Goal: Find specific page/section: Find specific page/section

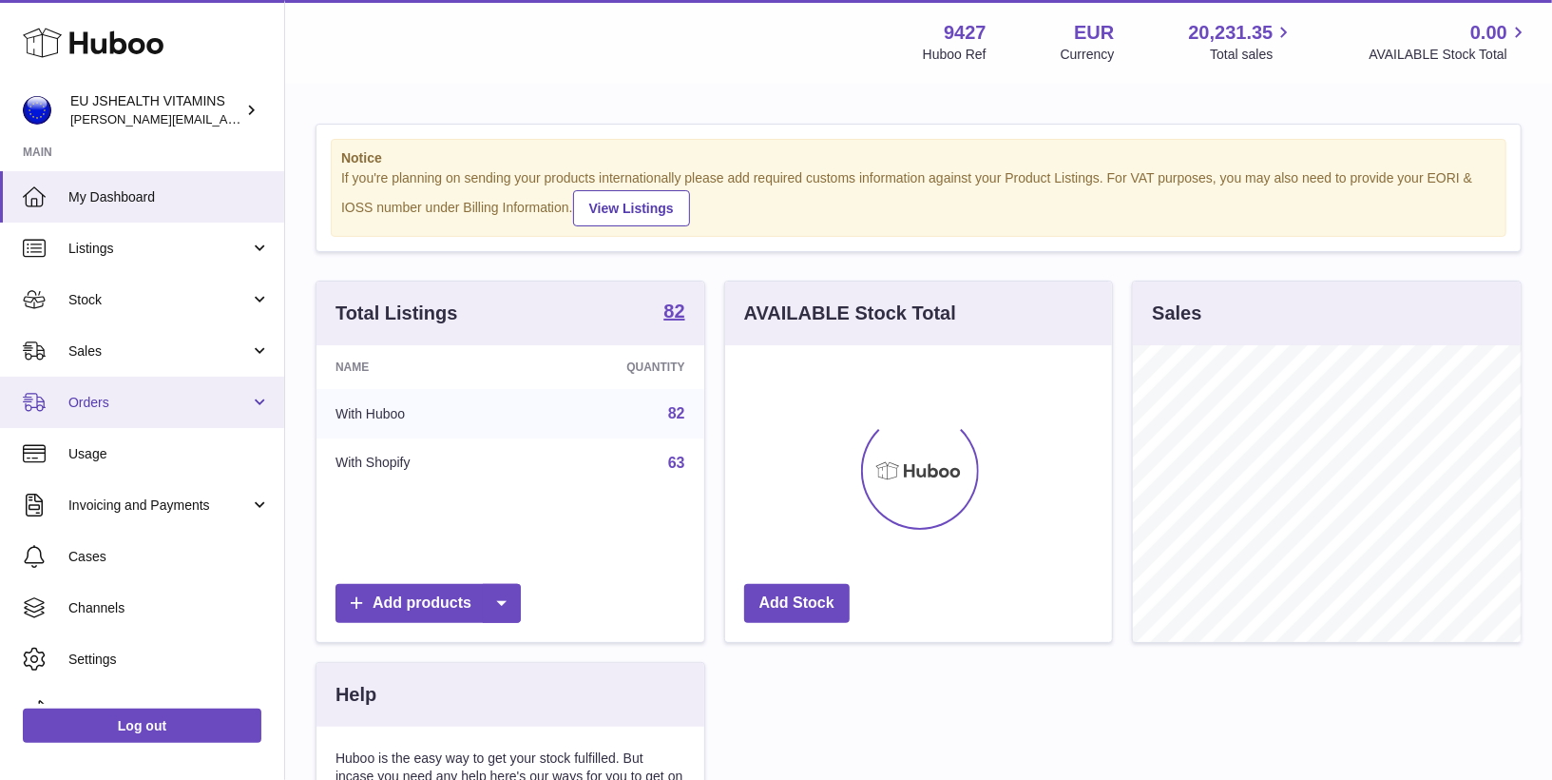
scroll to position [296, 388]
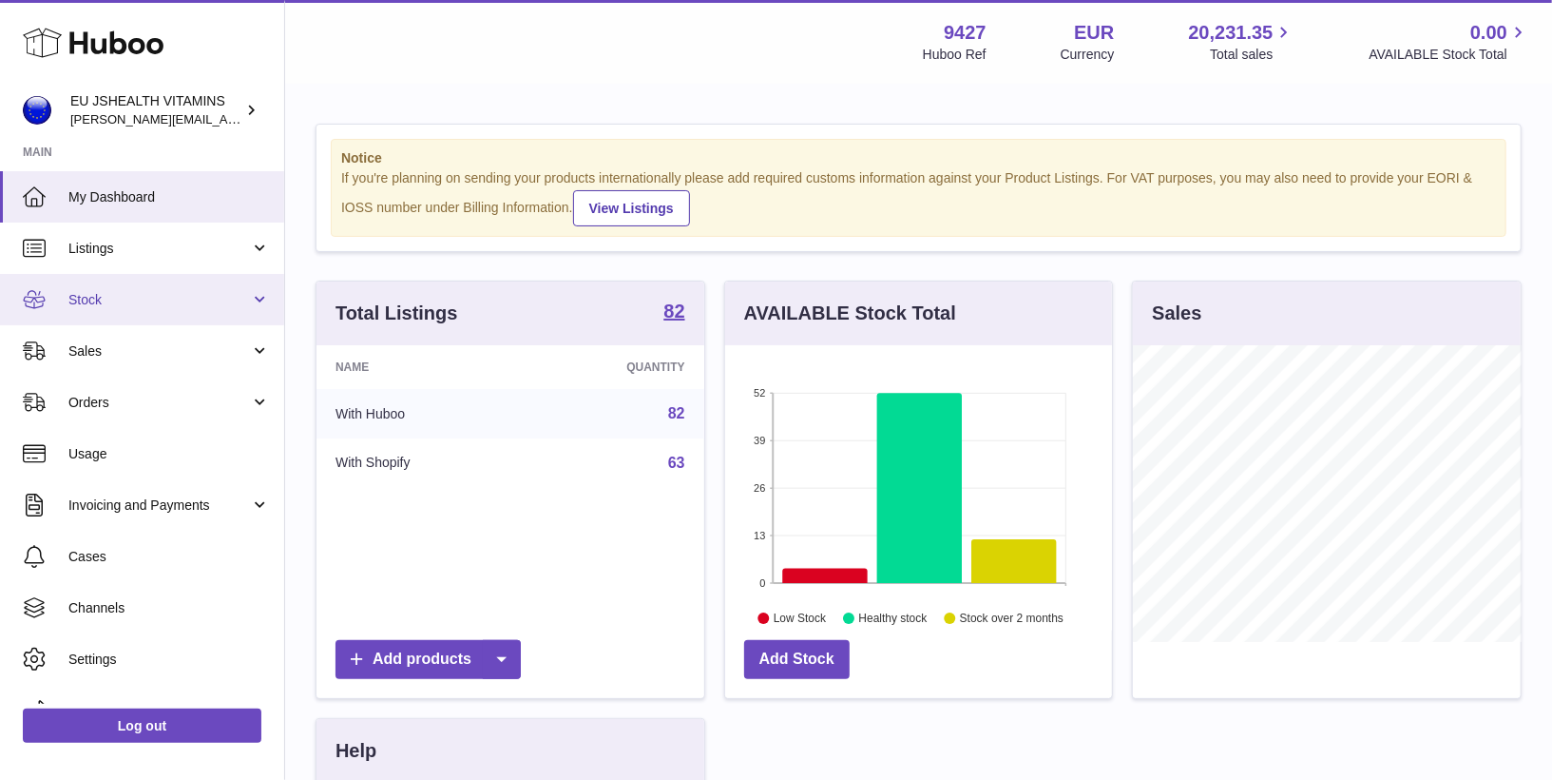
click at [169, 296] on span "Stock" at bounding box center [159, 300] width 182 height 18
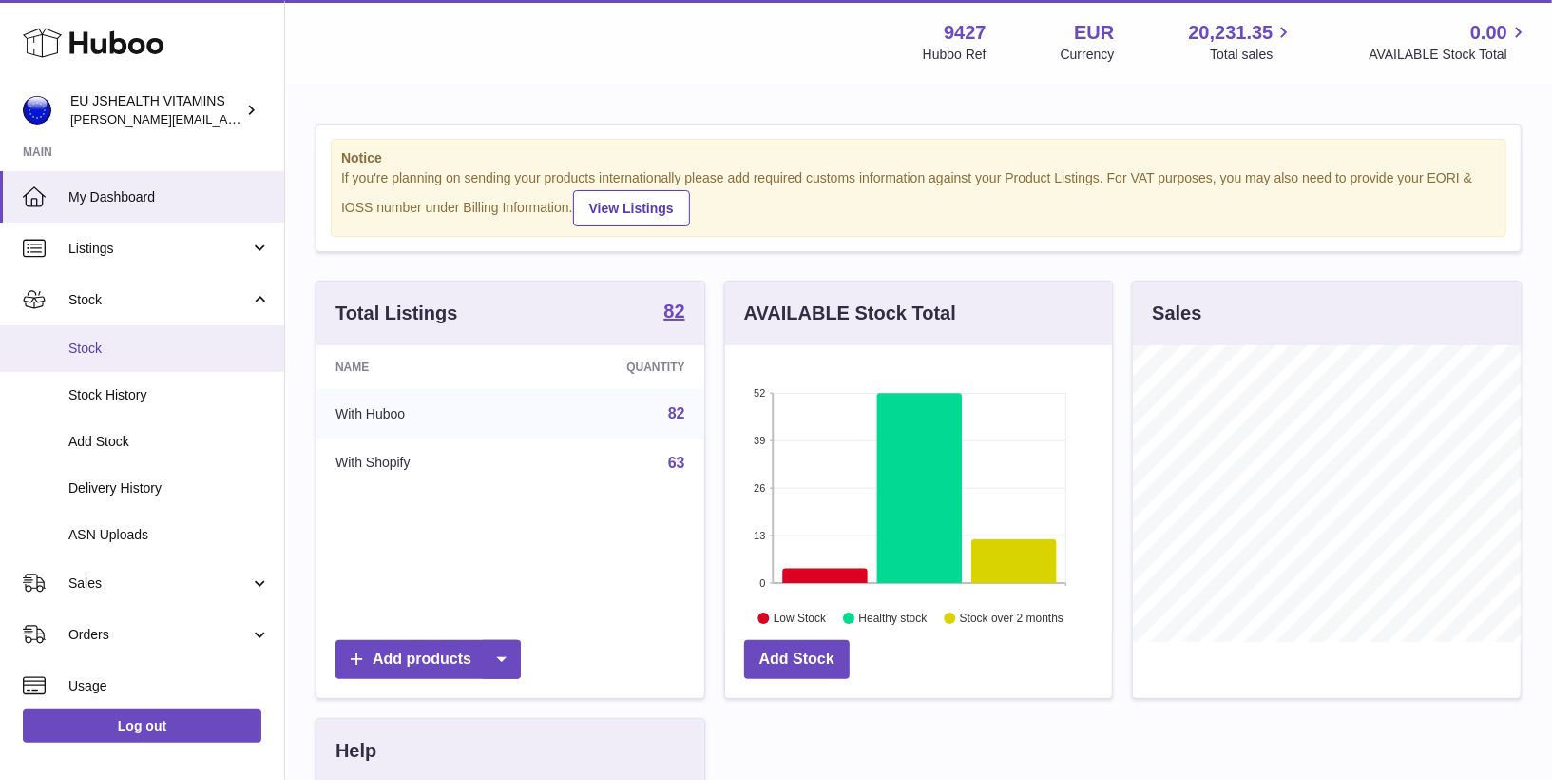
click at [162, 352] on span "Stock" at bounding box center [169, 348] width 202 height 18
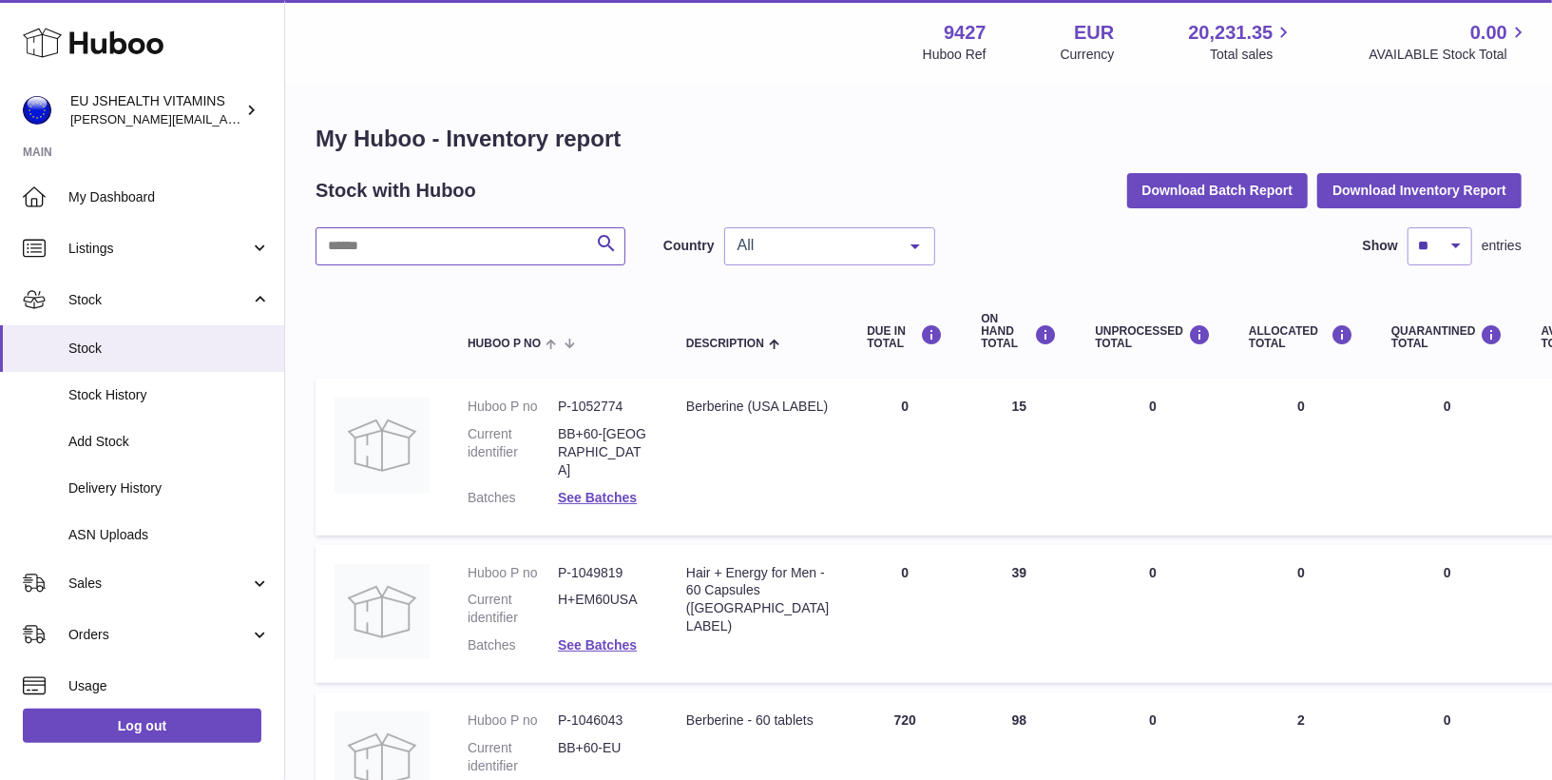
click at [437, 261] on input "text" at bounding box center [471, 246] width 310 height 38
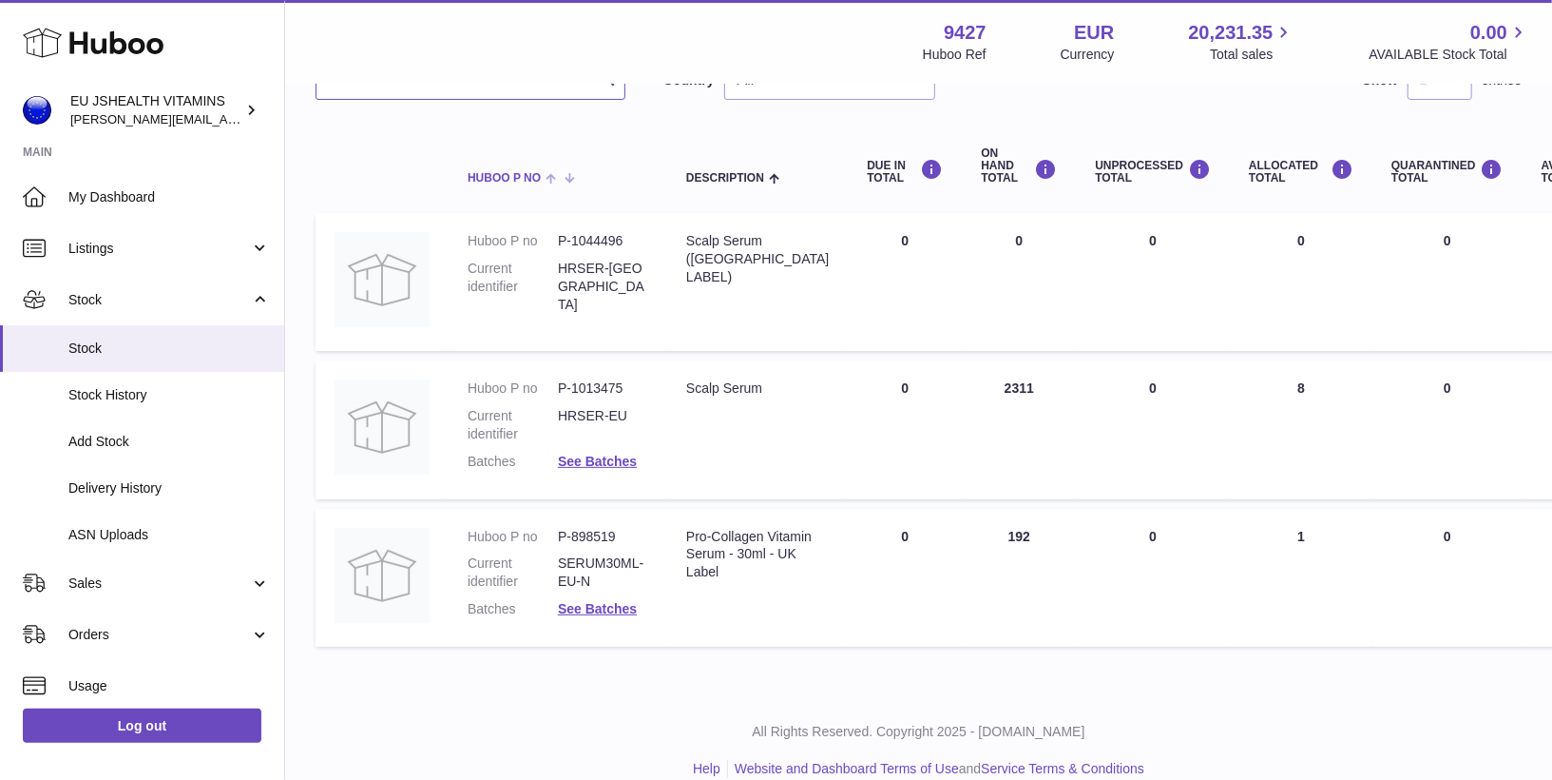
scroll to position [146, 0]
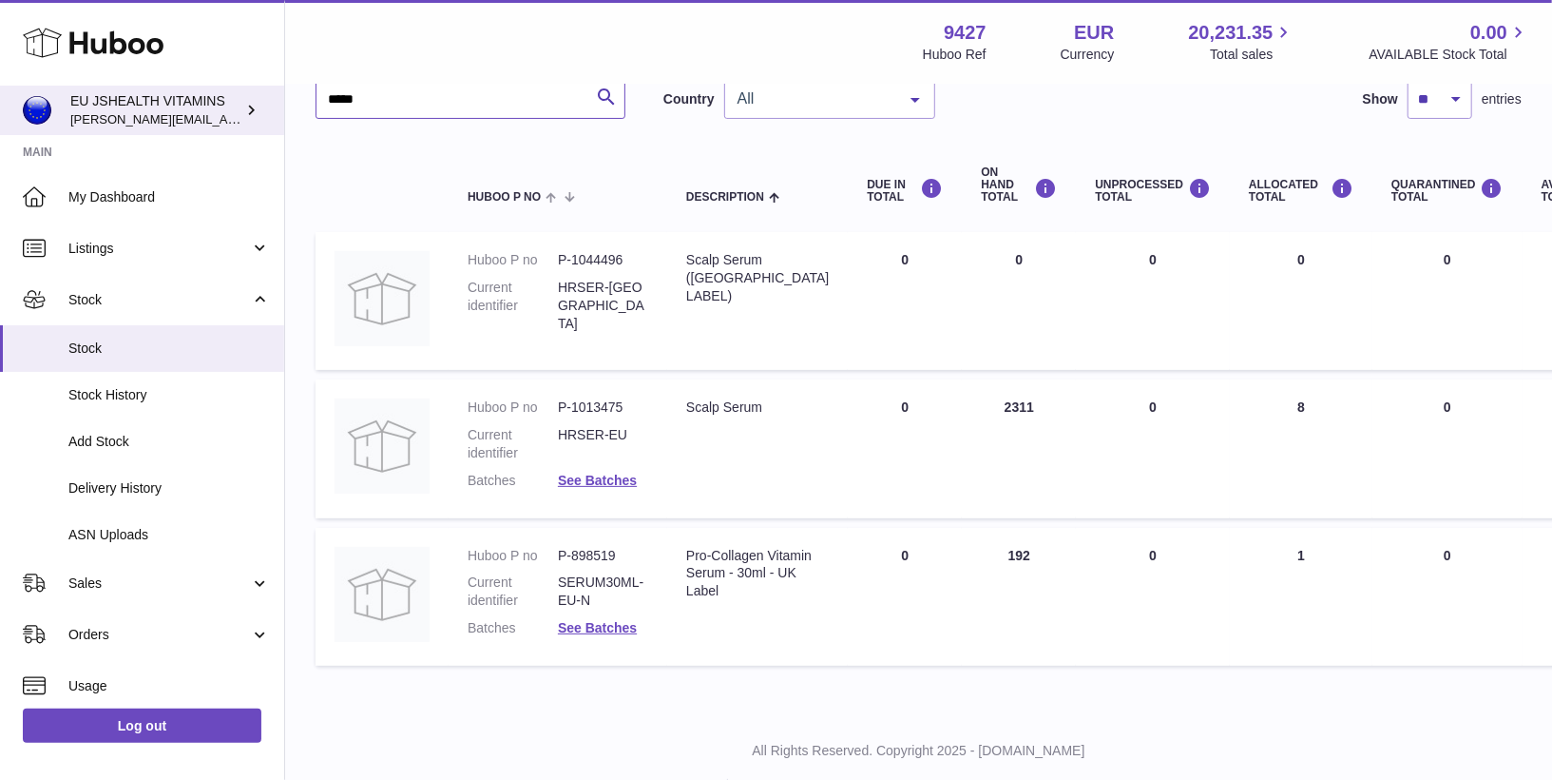
drag, startPoint x: 374, startPoint y: 103, endPoint x: 276, endPoint y: 104, distance: 97.9
click at [276, 104] on div "Huboo EU JSHEALTH VITAMINS laura@jessicasepel.com Main My Dashboard Listings No…" at bounding box center [776, 340] width 1552 height 972
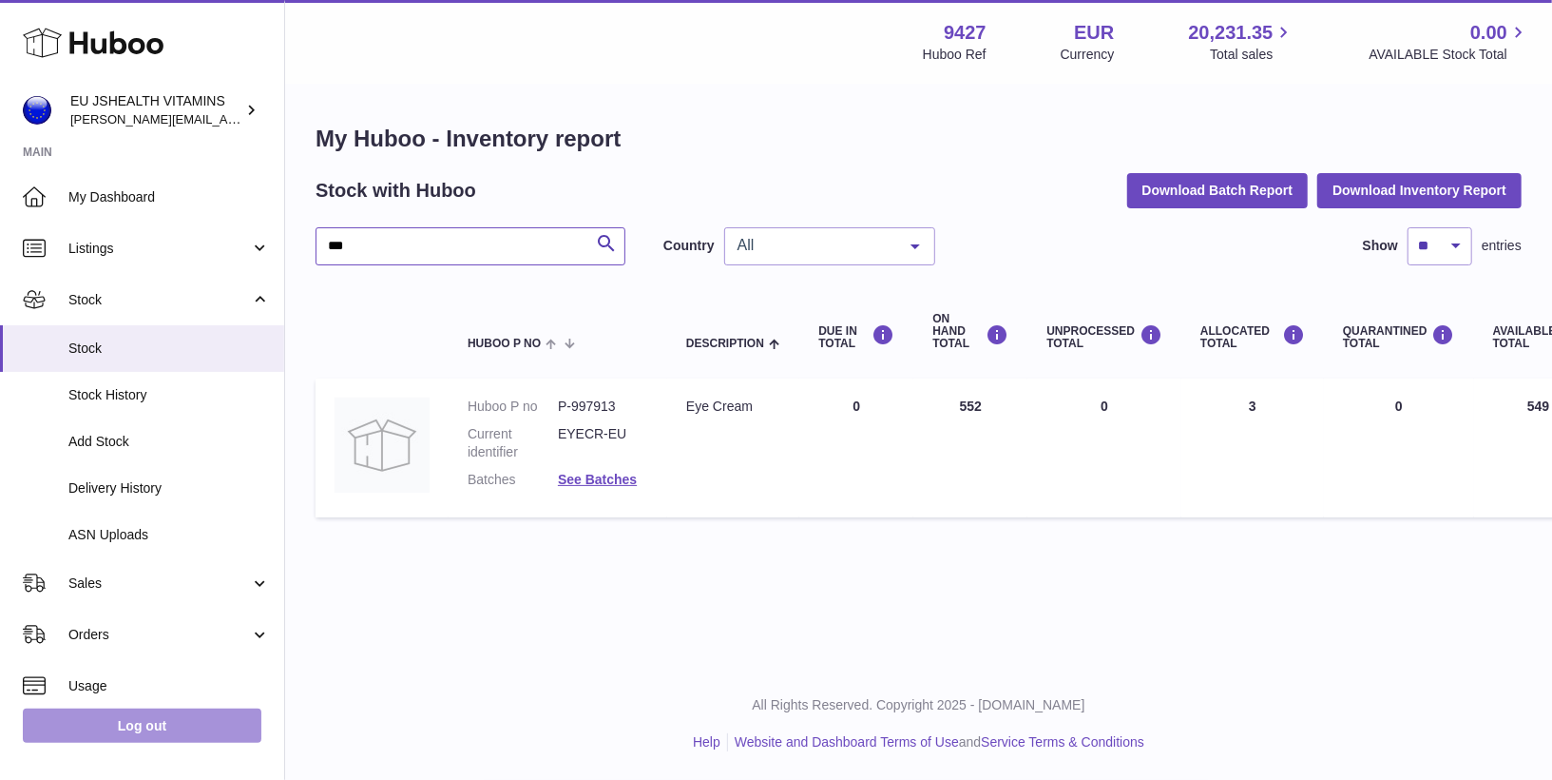
type input "***"
click at [185, 721] on link "Log out" at bounding box center [142, 725] width 239 height 34
